Goal: Check status

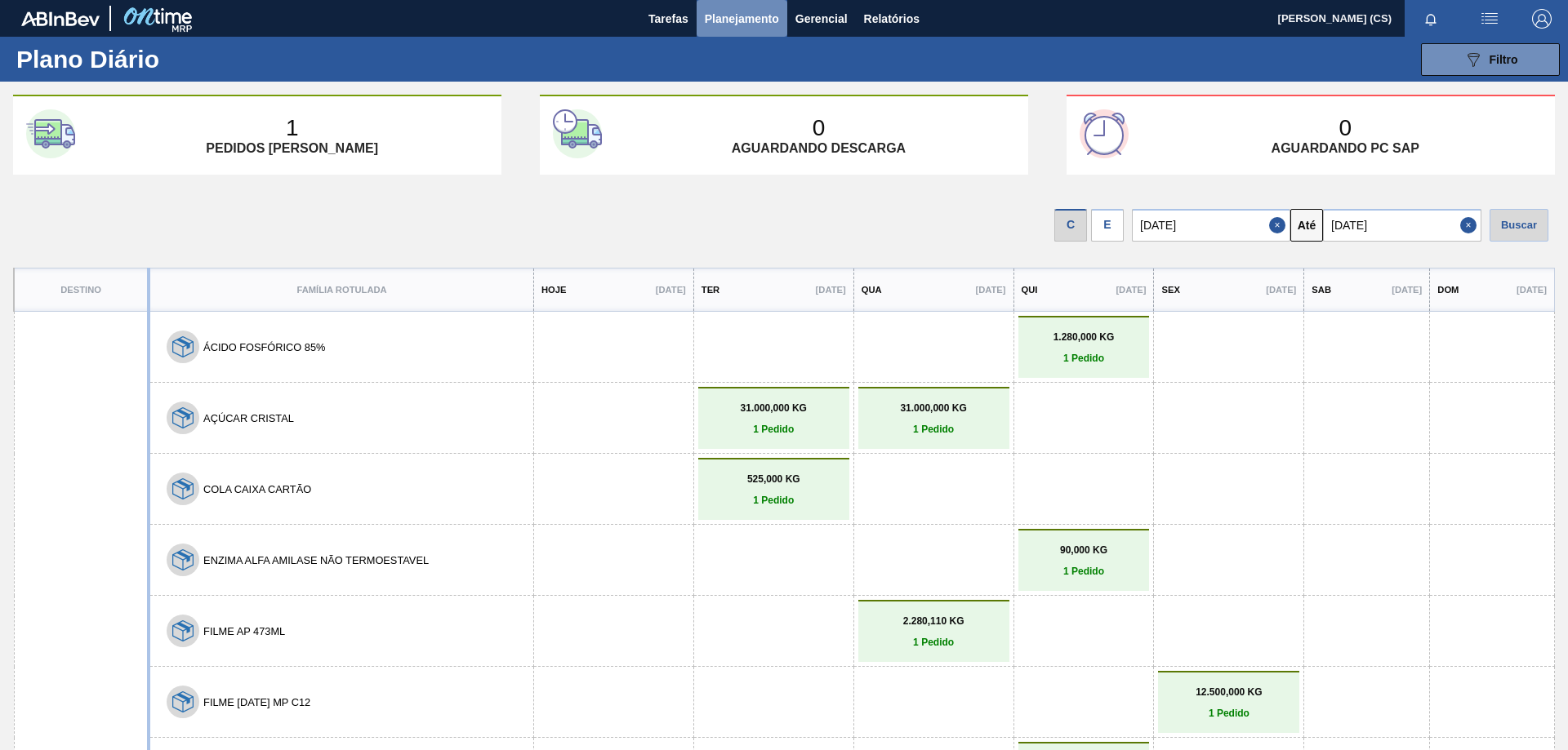
click at [745, 11] on span "Planejamento" at bounding box center [741, 19] width 75 height 20
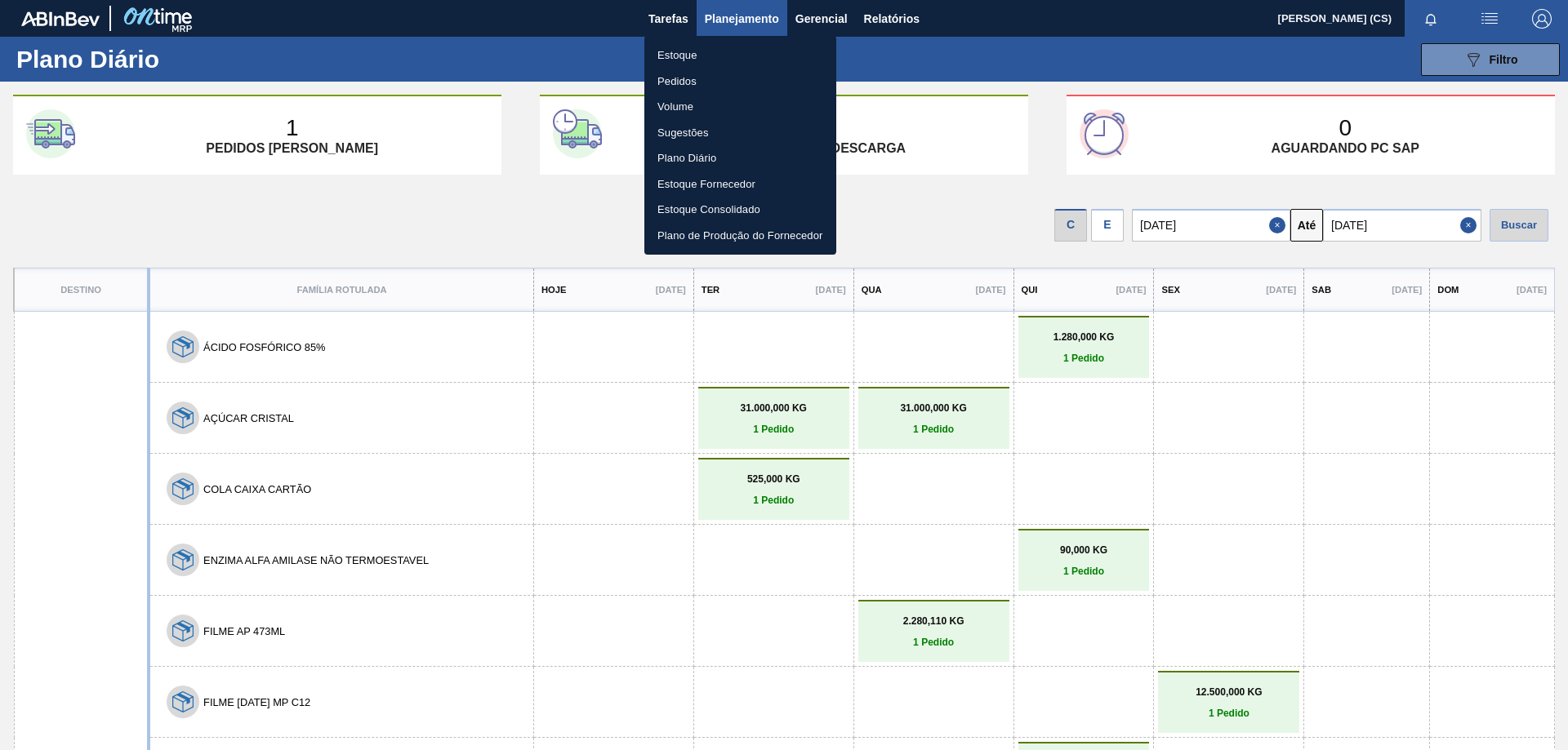
click at [697, 50] on li "Estoque" at bounding box center [741, 56] width 192 height 26
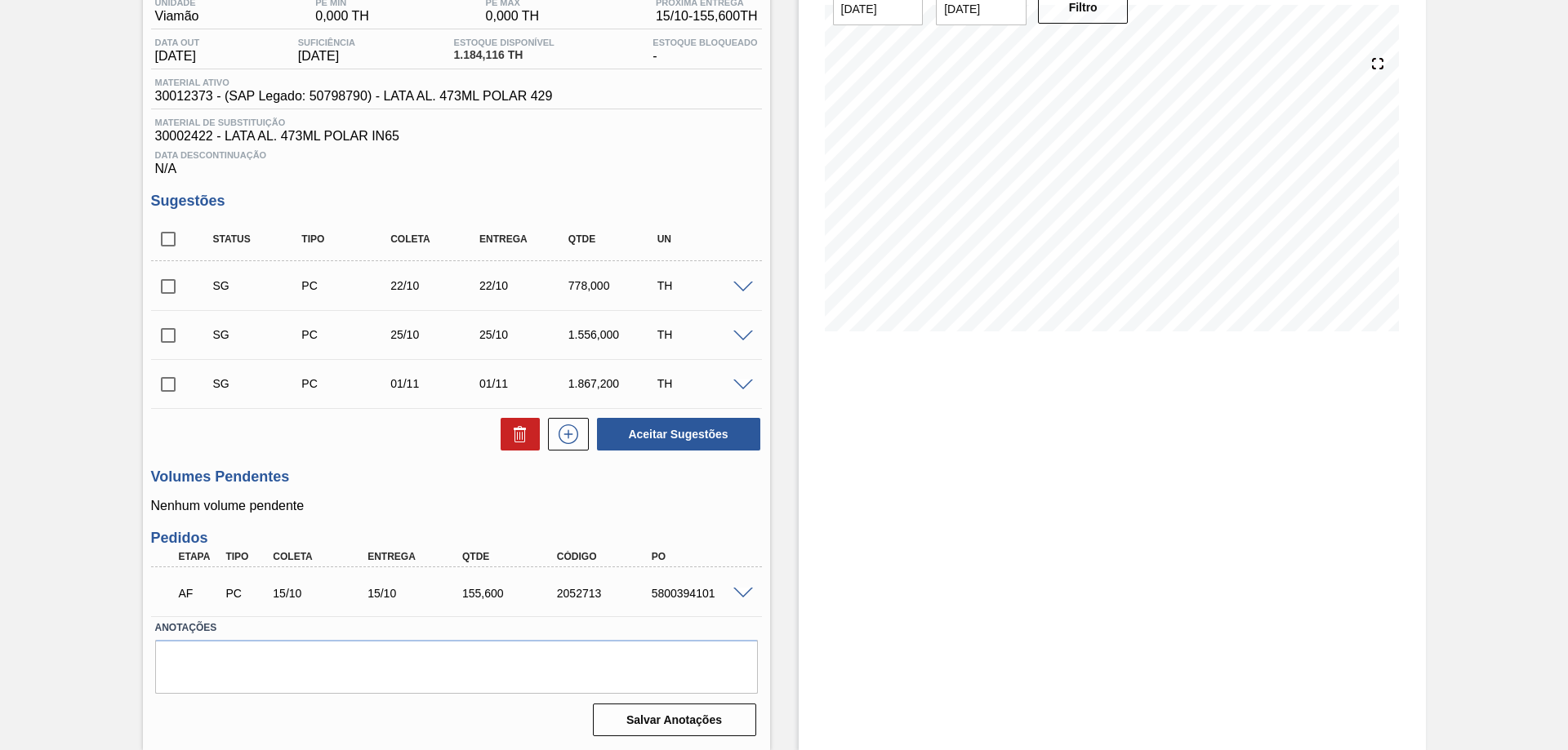
scroll to position [65, 0]
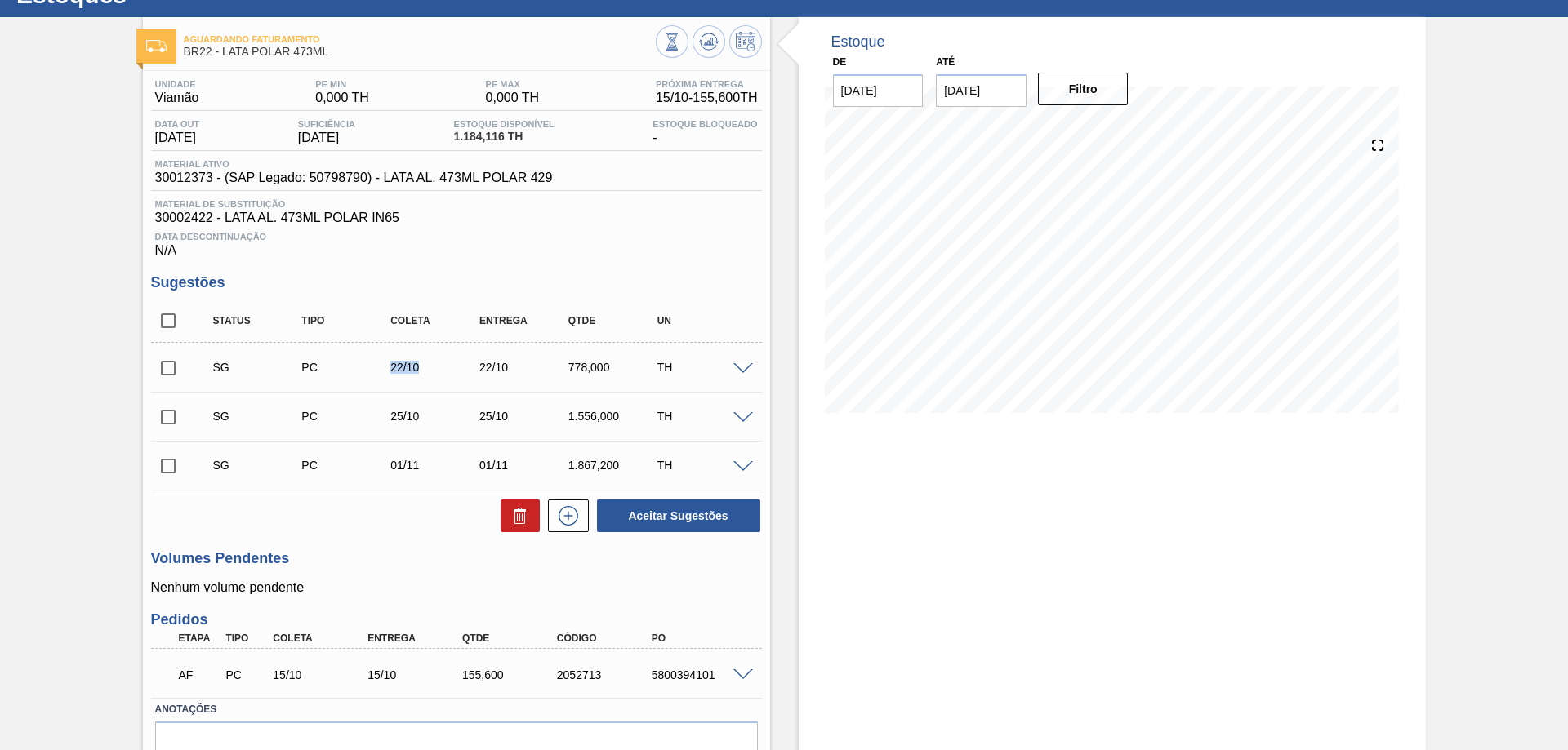
drag, startPoint x: 387, startPoint y: 370, endPoint x: 476, endPoint y: 403, distance: 94.9
click at [426, 377] on div "SG PC 22/10 22/10 778,000 TH" at bounding box center [469, 367] width 533 height 33
click at [745, 370] on span at bounding box center [743, 369] width 20 height 12
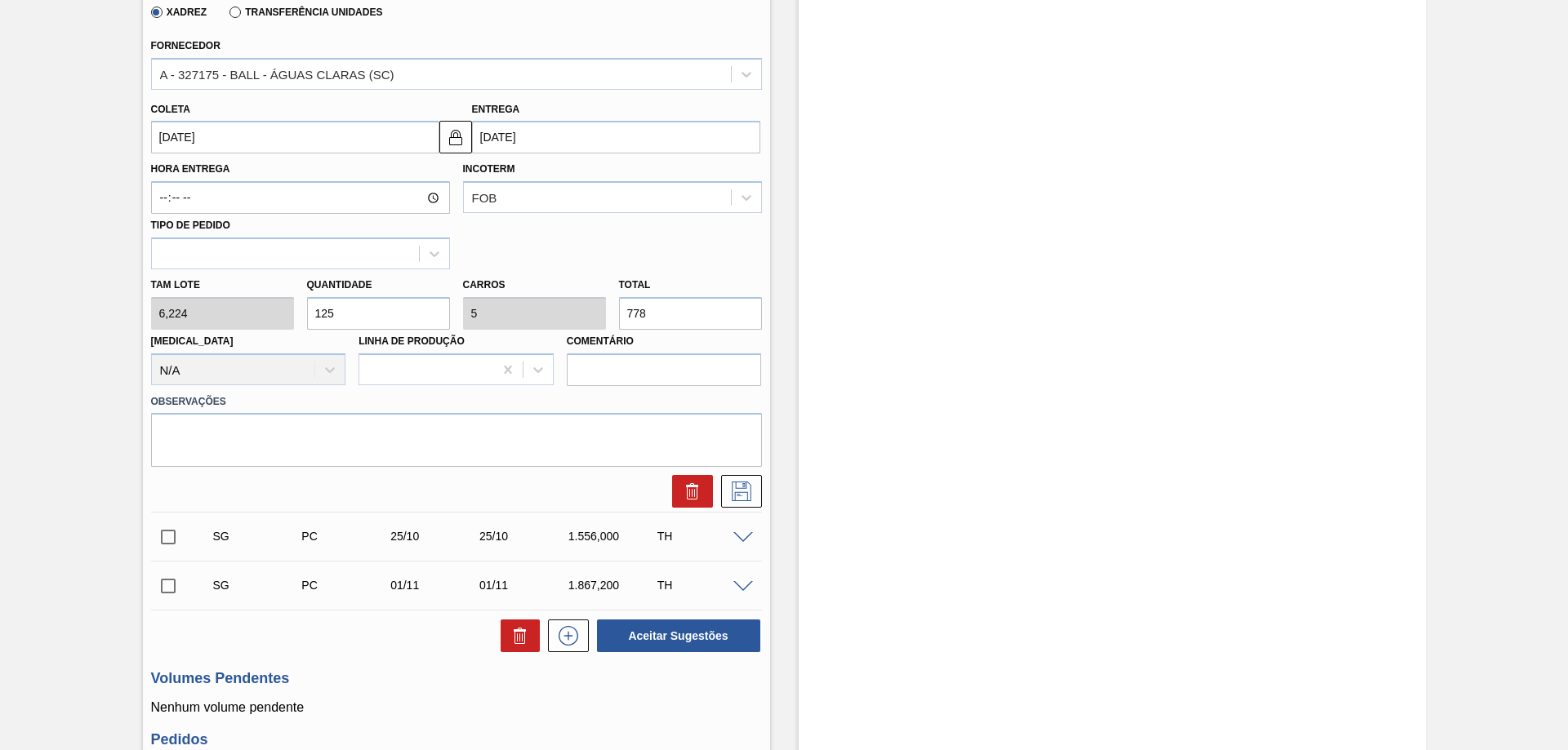
scroll to position [228, 0]
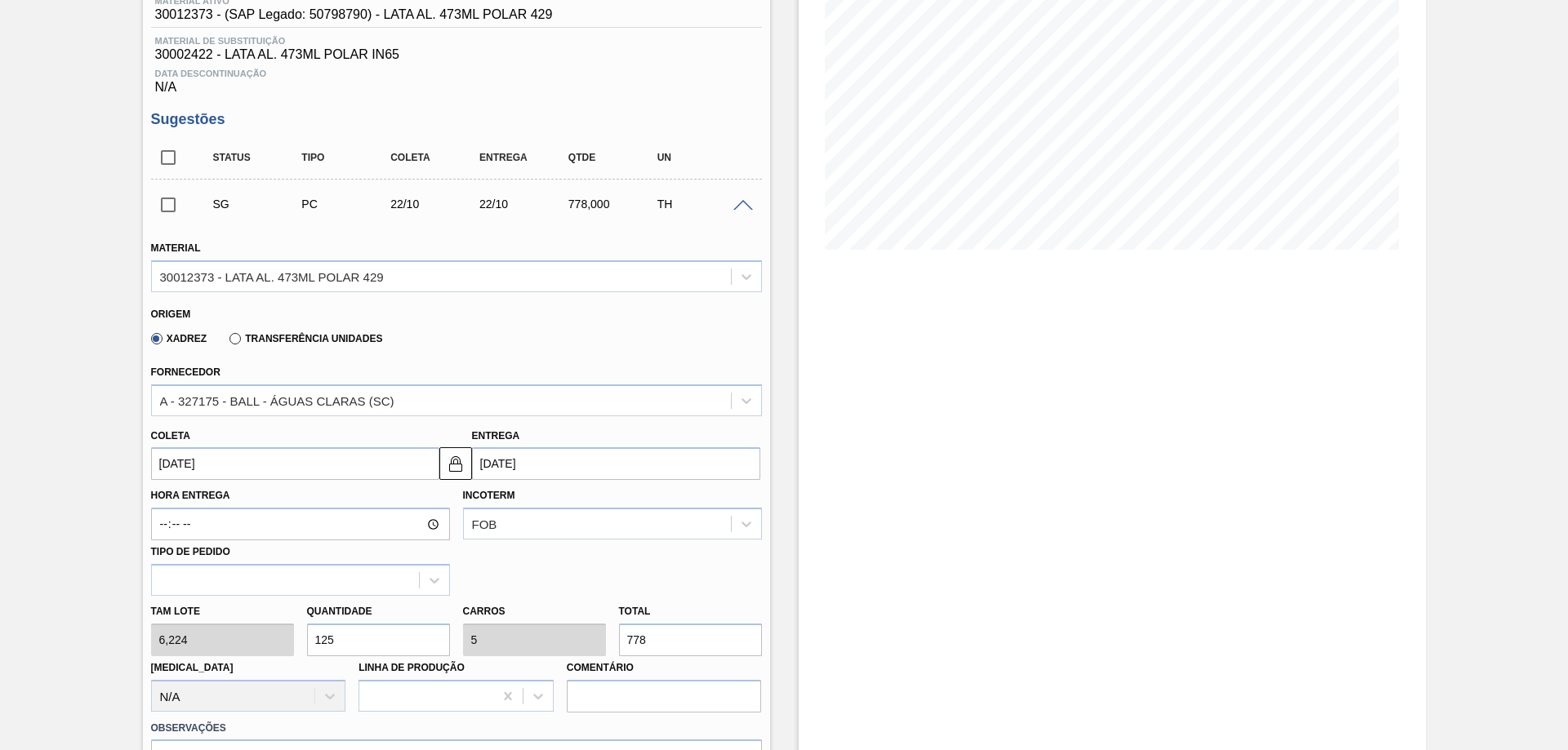
click at [740, 206] on span at bounding box center [743, 206] width 20 height 12
